Goal: Task Accomplishment & Management: Use online tool/utility

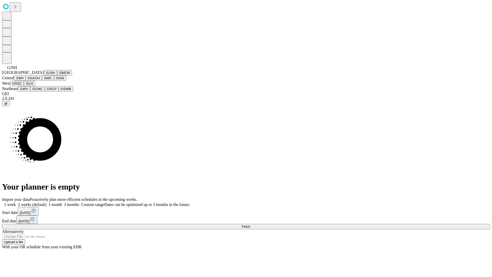
click at [44, 75] on button "GJSH" at bounding box center [50, 72] width 13 height 5
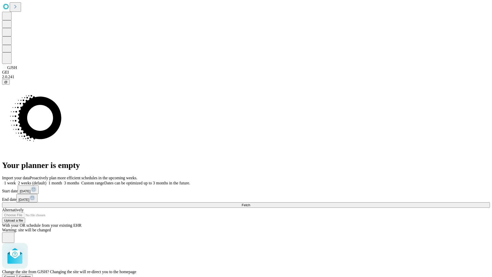
click at [31, 275] on span "Confirm" at bounding box center [25, 277] width 12 height 4
click at [46, 181] on label "2 weeks (default)" at bounding box center [31, 183] width 30 height 4
click at [250, 203] on span "Fetch" at bounding box center [246, 205] width 8 height 4
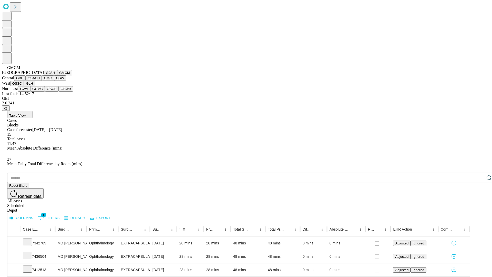
click at [26, 81] on button "GBH" at bounding box center [20, 77] width 12 height 5
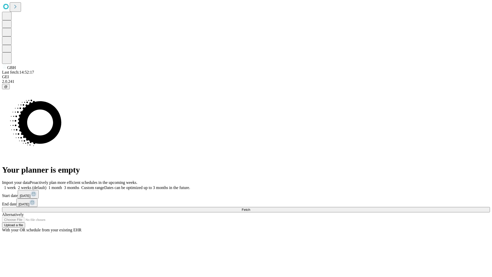
click at [46, 185] on label "2 weeks (default)" at bounding box center [31, 187] width 30 height 4
click at [250, 208] on span "Fetch" at bounding box center [246, 210] width 8 height 4
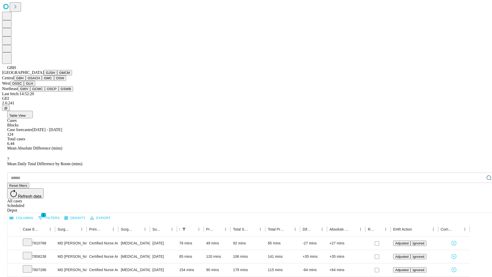
click at [40, 81] on button "GSACH" at bounding box center [34, 77] width 16 height 5
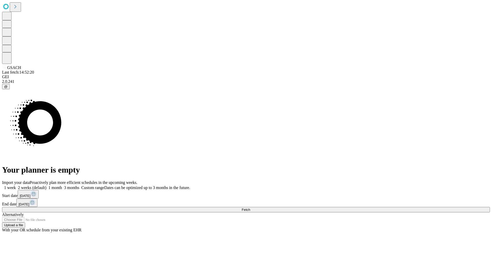
click at [46, 185] on label "2 weeks (default)" at bounding box center [31, 187] width 30 height 4
click at [250, 208] on span "Fetch" at bounding box center [246, 210] width 8 height 4
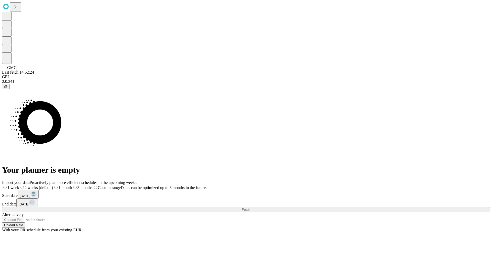
click at [53, 185] on label "2 weeks (default)" at bounding box center [36, 187] width 34 height 4
click at [250, 208] on span "Fetch" at bounding box center [246, 210] width 8 height 4
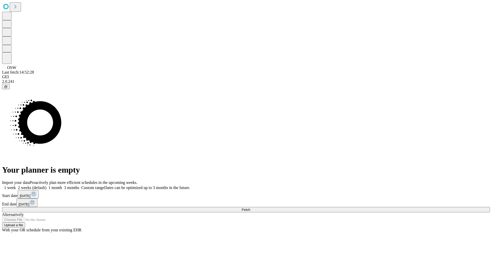
click at [250, 208] on span "Fetch" at bounding box center [246, 210] width 8 height 4
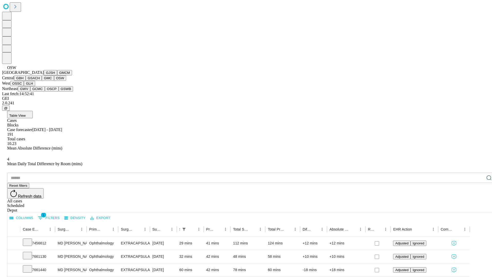
click at [24, 86] on button "OSSC" at bounding box center [17, 83] width 14 height 5
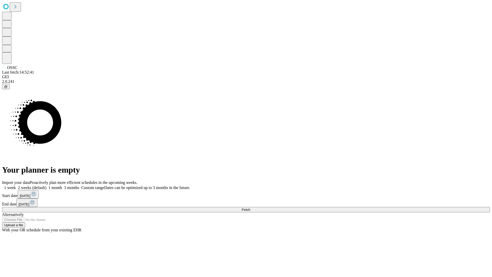
click at [46, 185] on label "2 weeks (default)" at bounding box center [31, 187] width 30 height 4
click at [250, 208] on span "Fetch" at bounding box center [246, 210] width 8 height 4
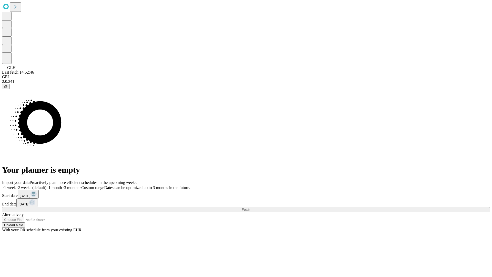
click at [46, 185] on label "2 weeks (default)" at bounding box center [31, 187] width 30 height 4
click at [250, 208] on span "Fetch" at bounding box center [246, 210] width 8 height 4
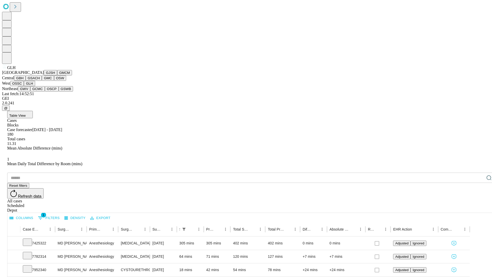
click at [30, 91] on button "GWV" at bounding box center [24, 88] width 12 height 5
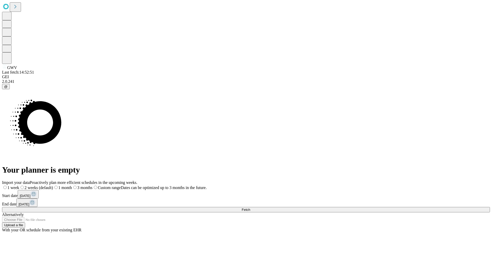
click at [53, 185] on label "2 weeks (default)" at bounding box center [36, 187] width 34 height 4
click at [250, 208] on span "Fetch" at bounding box center [246, 210] width 8 height 4
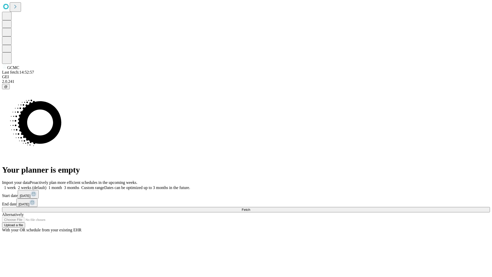
click at [250, 208] on span "Fetch" at bounding box center [246, 210] width 8 height 4
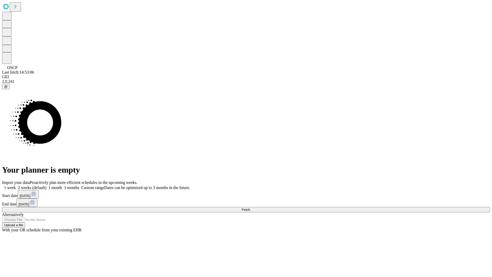
click at [46, 185] on label "2 weeks (default)" at bounding box center [31, 187] width 30 height 4
click at [250, 208] on span "Fetch" at bounding box center [246, 210] width 8 height 4
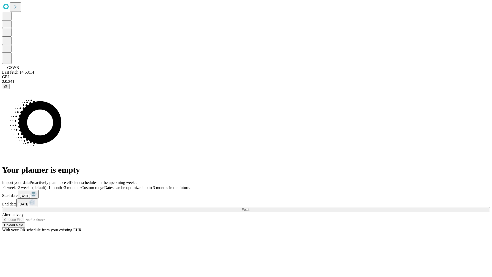
click at [46, 185] on label "2 weeks (default)" at bounding box center [31, 187] width 30 height 4
click at [250, 208] on span "Fetch" at bounding box center [246, 210] width 8 height 4
